Goal: Information Seeking & Learning: Learn about a topic

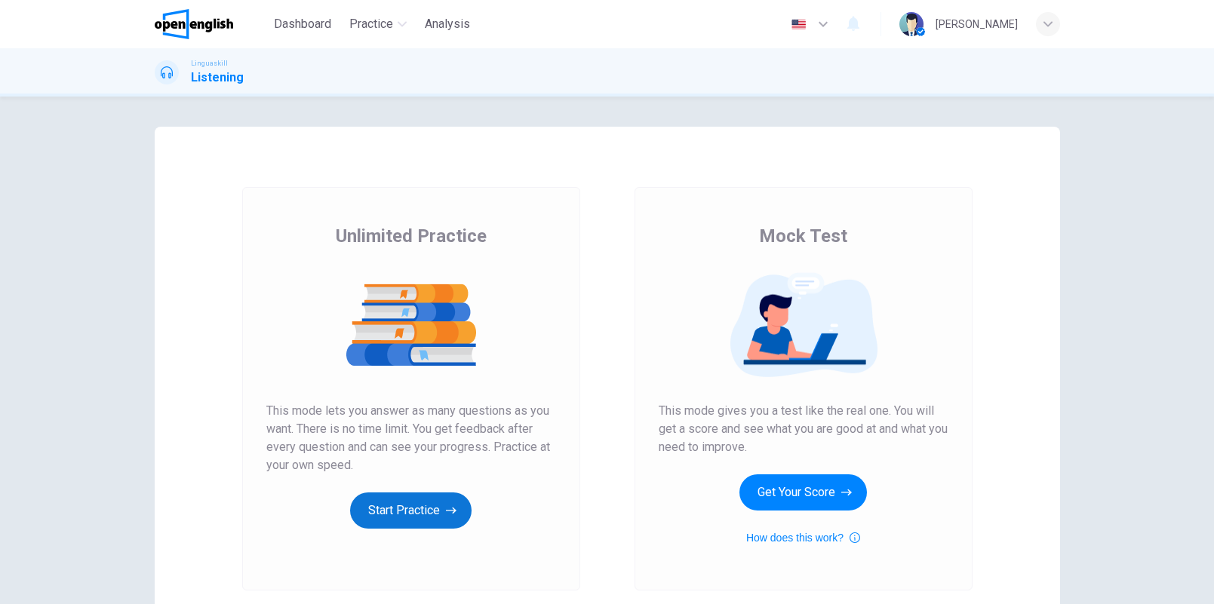
click at [450, 499] on button "Start Practice" at bounding box center [410, 511] width 121 height 36
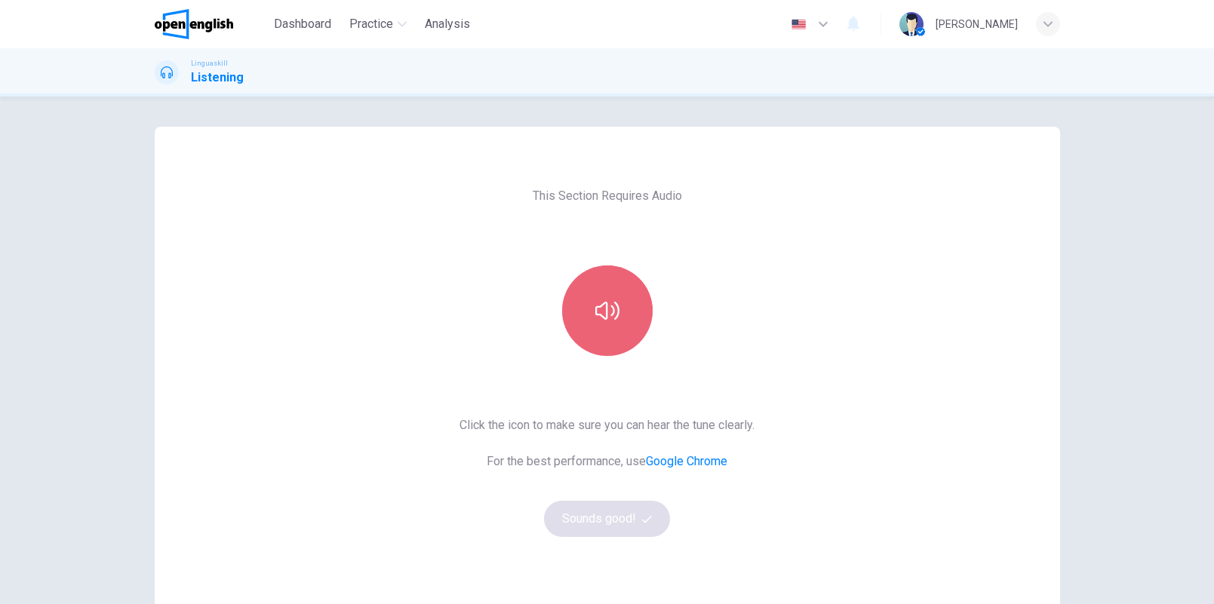
click at [610, 313] on icon "button" at bounding box center [607, 311] width 24 height 24
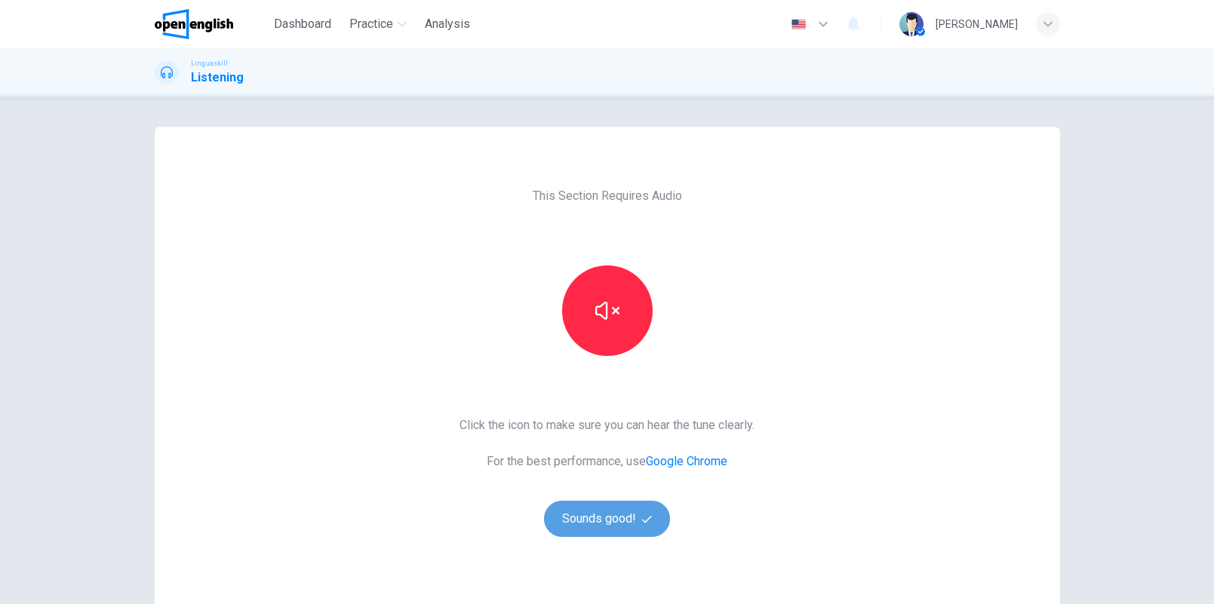
click at [618, 516] on button "Sounds good!" at bounding box center [607, 519] width 127 height 36
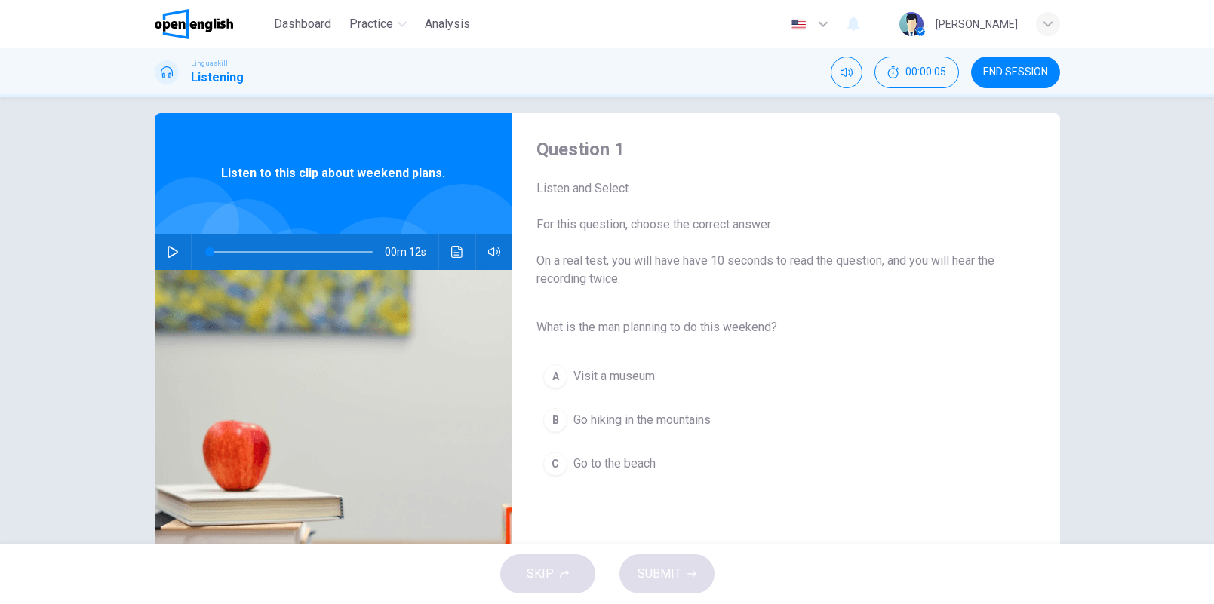
scroll to position [28, 0]
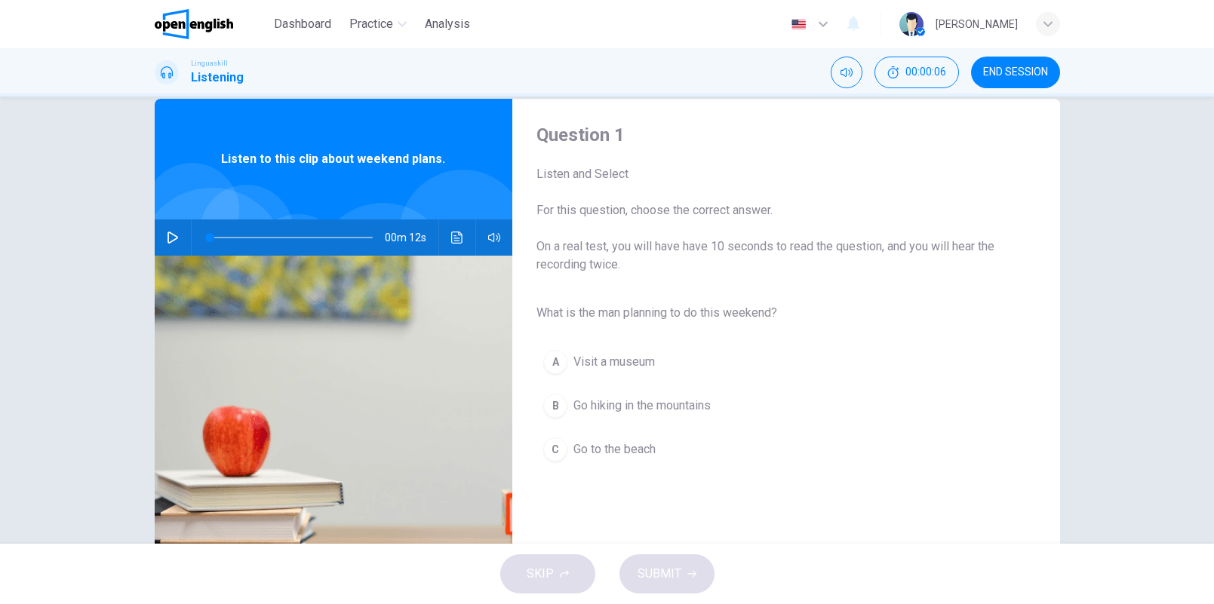
click at [167, 241] on icon "button" at bounding box center [172, 238] width 11 height 12
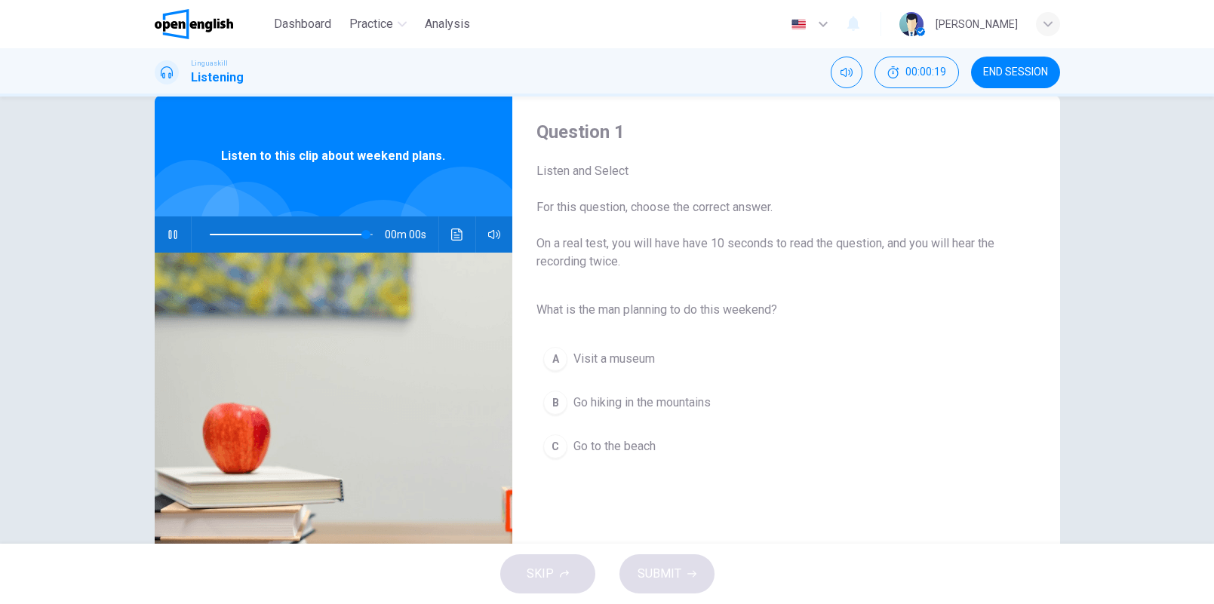
type input "*"
click at [644, 407] on span "Go hiking in the mountains" at bounding box center [641, 403] width 137 height 18
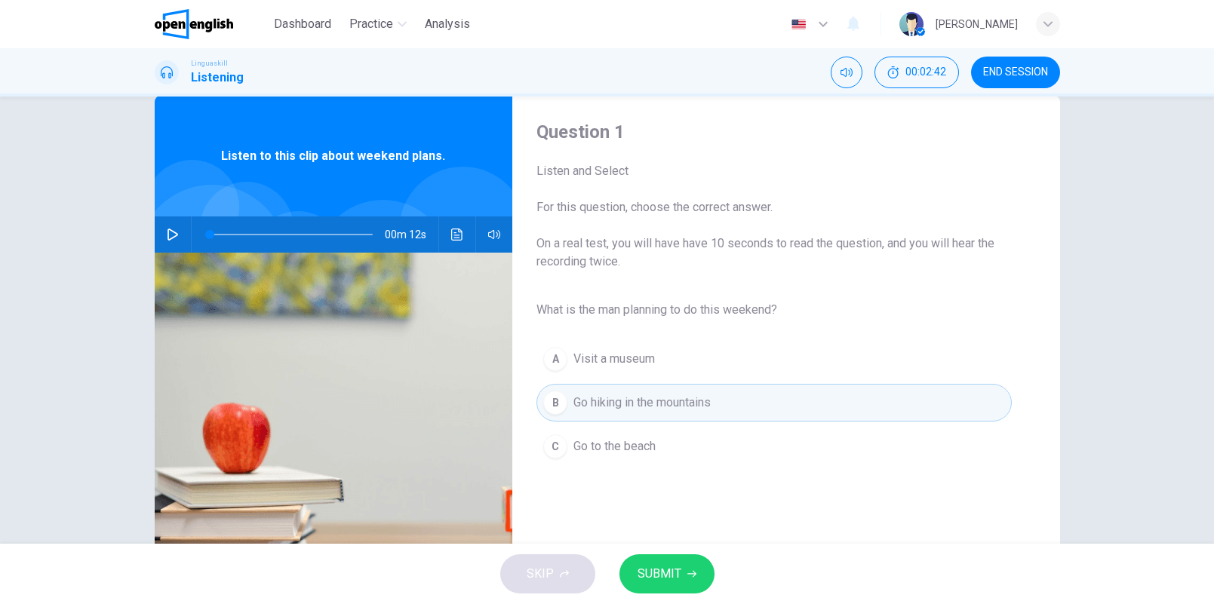
click at [684, 579] on button "SUBMIT" at bounding box center [666, 573] width 95 height 39
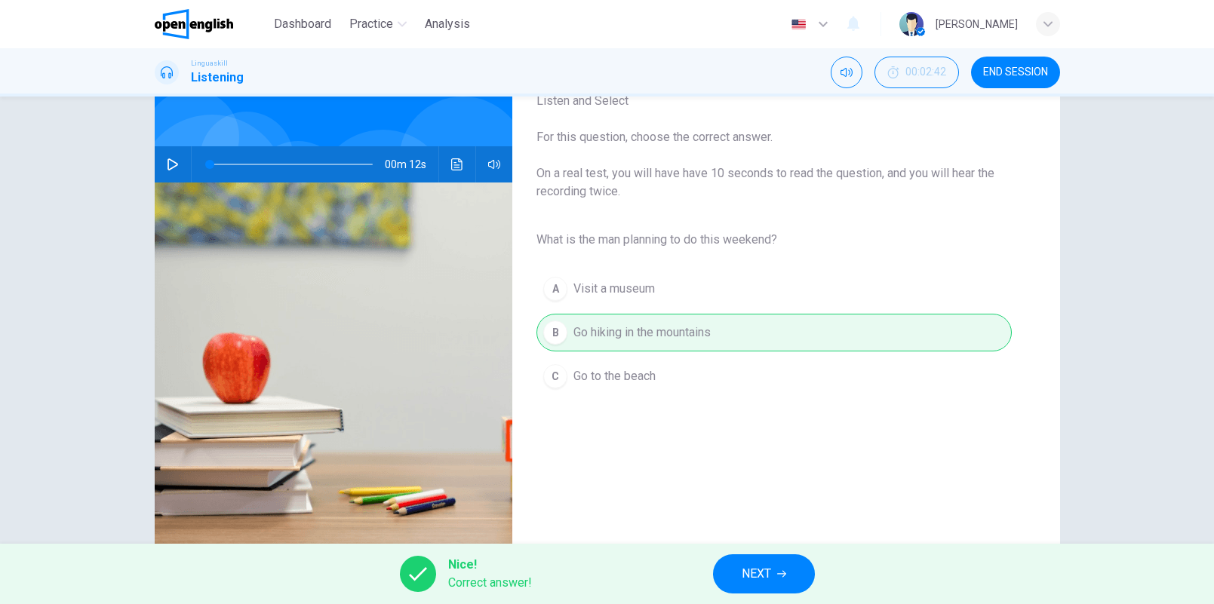
scroll to position [71, 0]
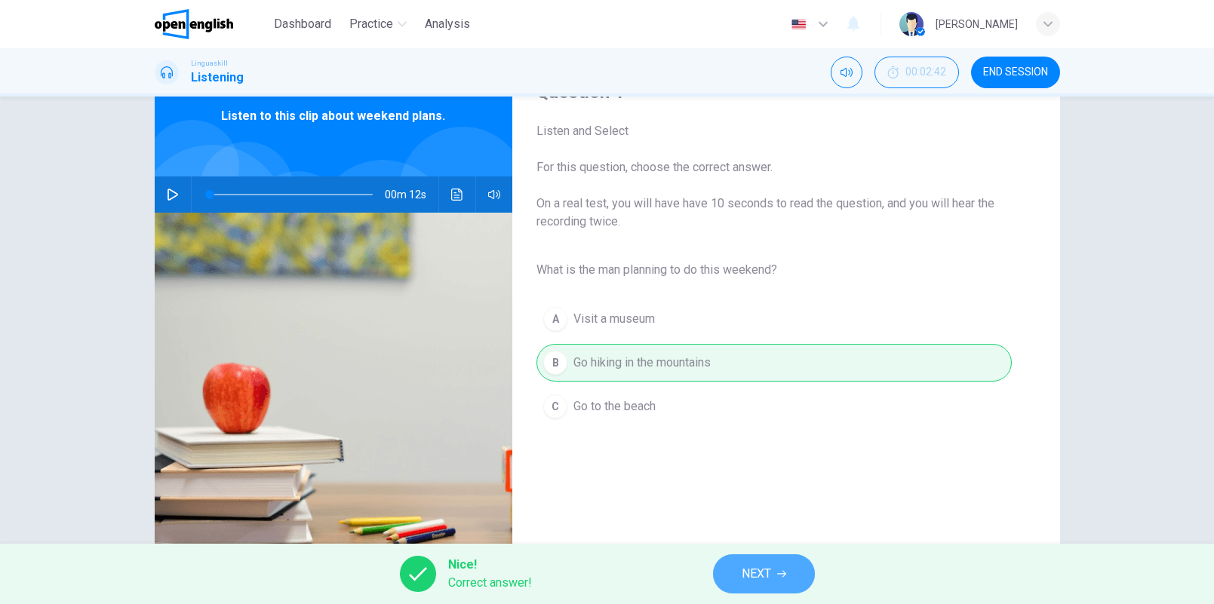
click at [775, 565] on button "NEXT" at bounding box center [764, 573] width 102 height 39
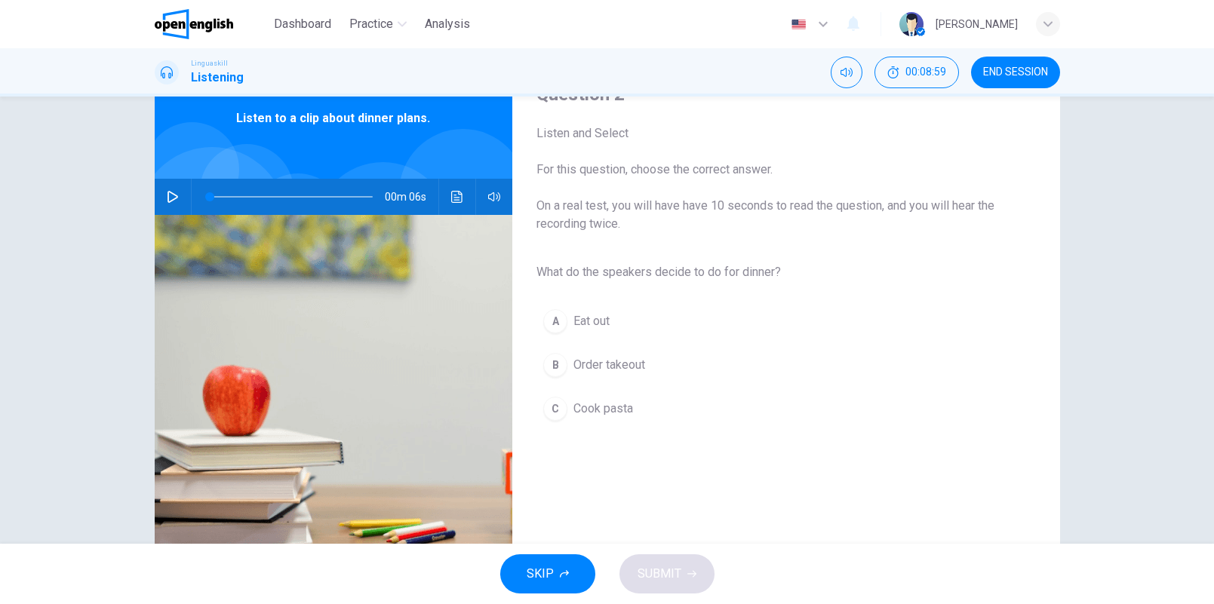
scroll to position [72, 0]
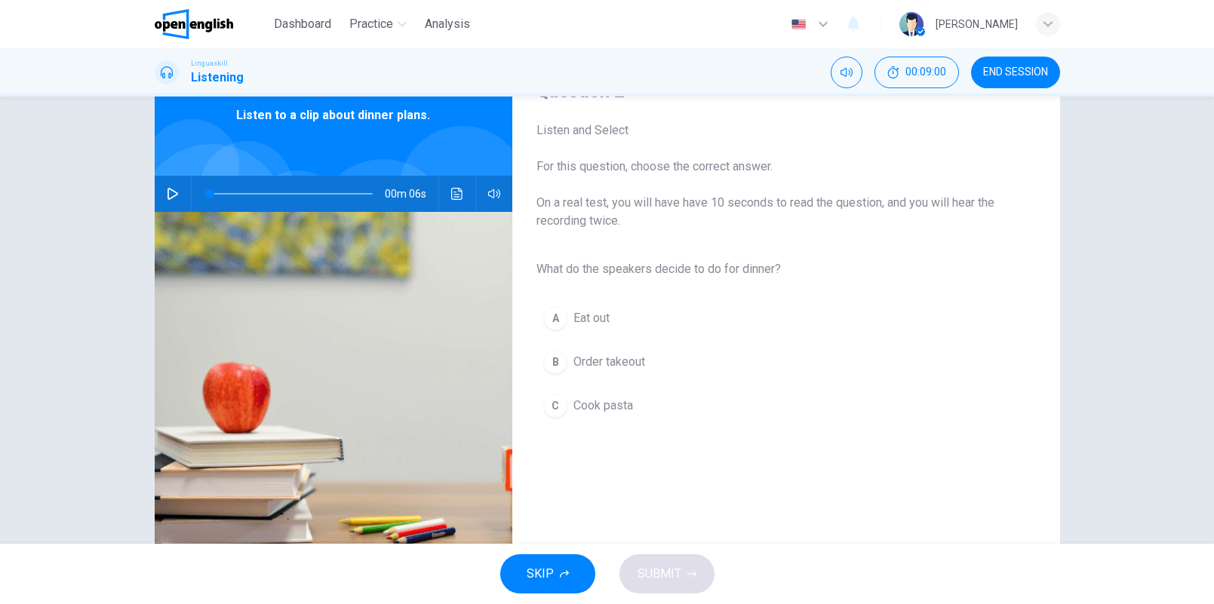
click at [167, 197] on icon "button" at bounding box center [172, 194] width 11 height 12
click at [171, 188] on icon "button" at bounding box center [173, 194] width 12 height 12
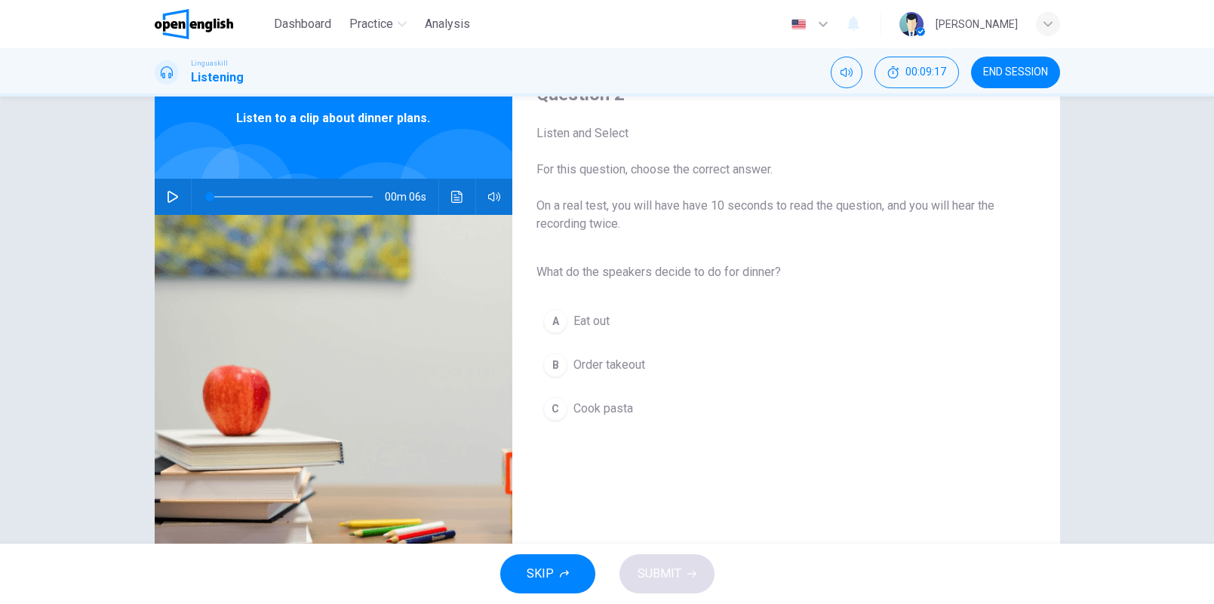
scroll to position [0, 0]
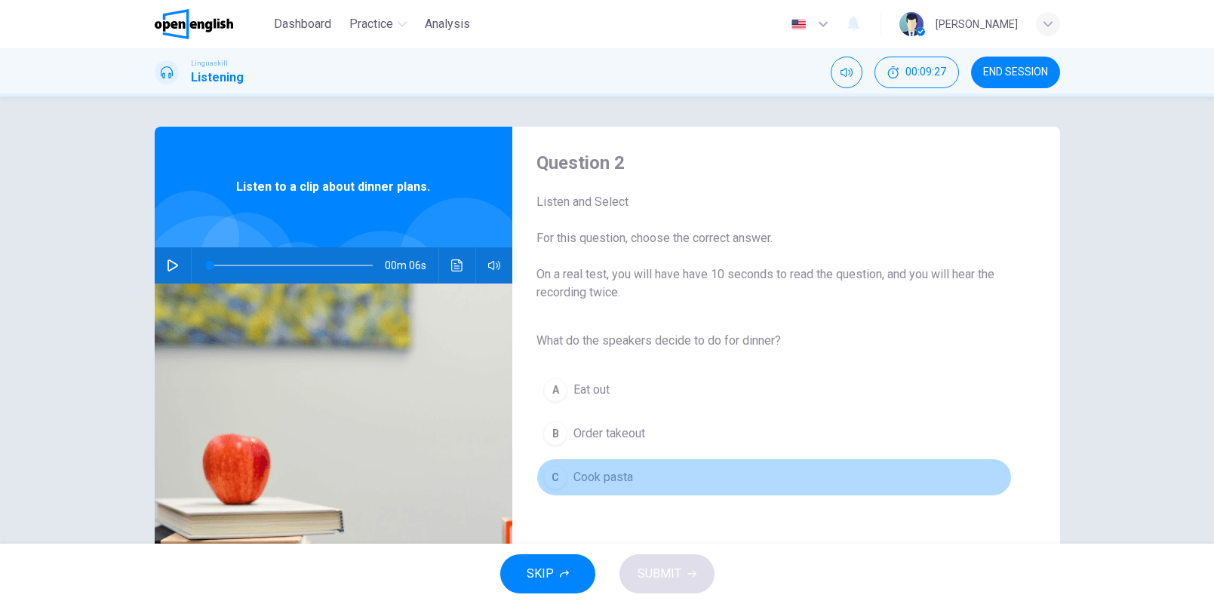
click at [589, 476] on span "Cook pasta" at bounding box center [603, 477] width 60 height 18
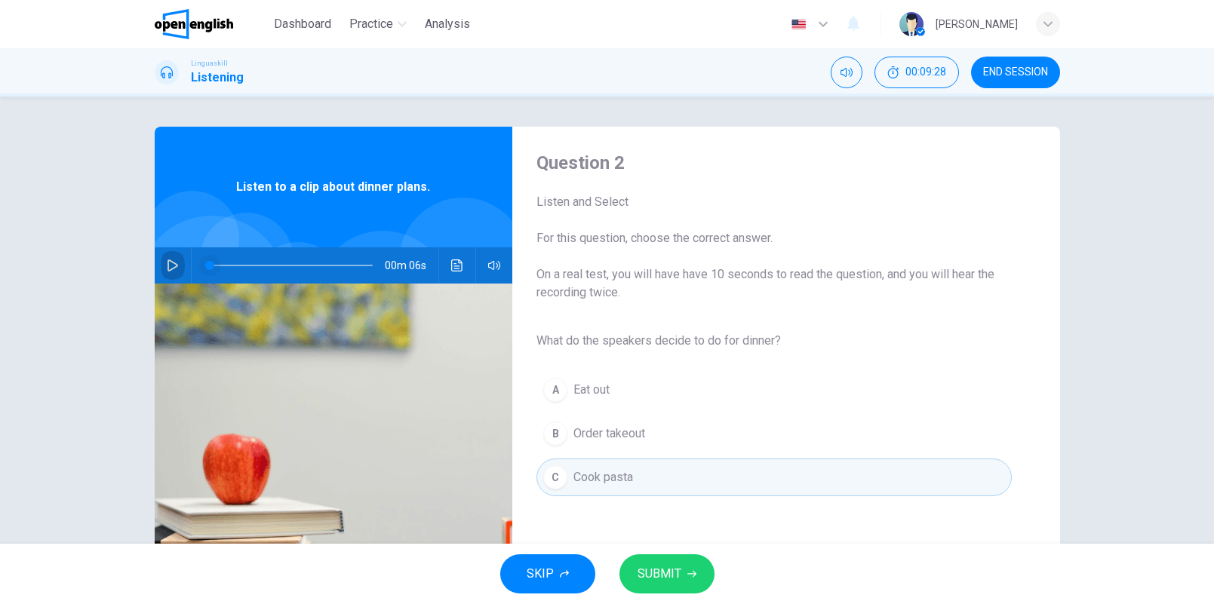
drag, startPoint x: 173, startPoint y: 266, endPoint x: 206, endPoint y: 250, distance: 36.8
click at [173, 266] on icon "button" at bounding box center [172, 265] width 11 height 12
type input "*"
click at [693, 572] on icon "button" at bounding box center [691, 574] width 9 height 9
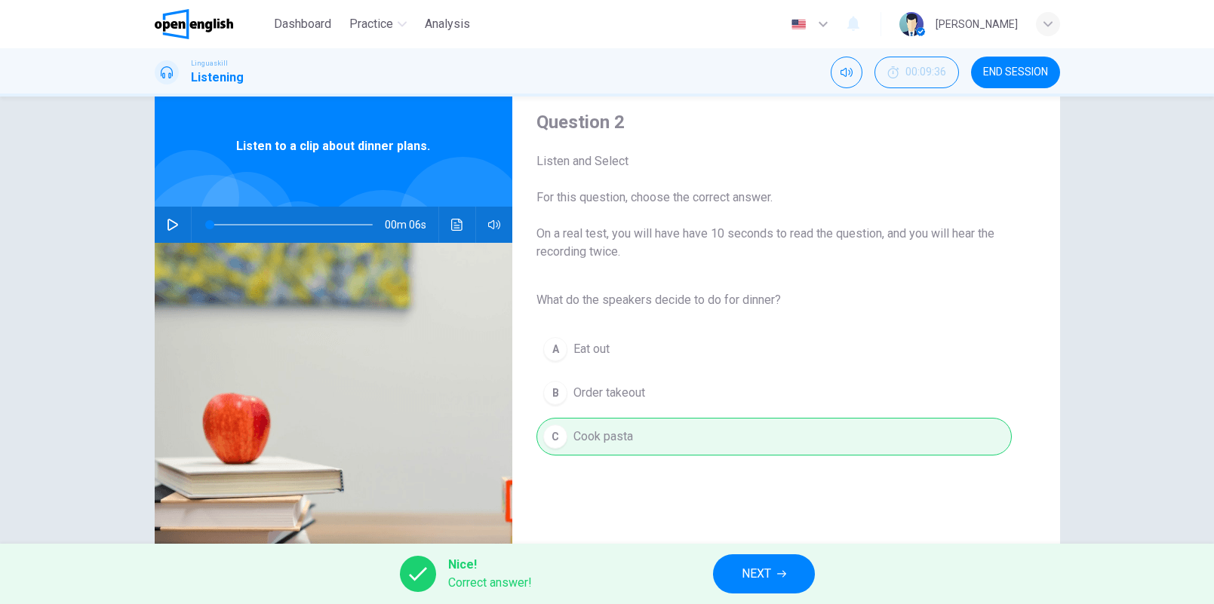
scroll to position [50, 0]
